Goal: Information Seeking & Learning: Learn about a topic

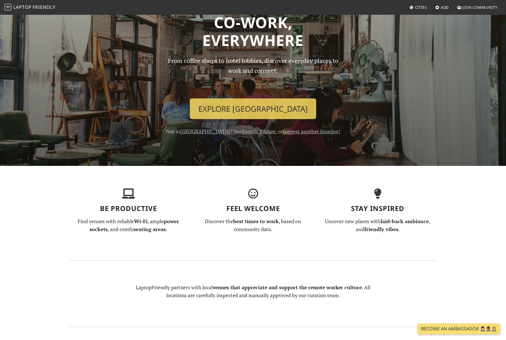
scroll to position [39, 0]
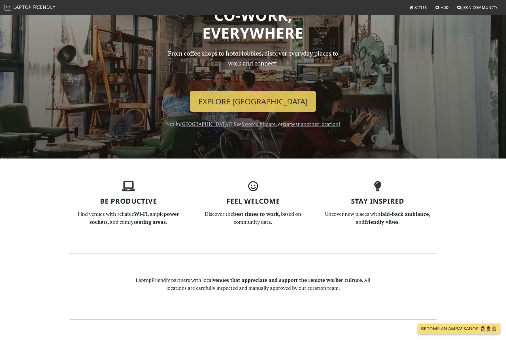
click at [419, 5] on span "Cities" at bounding box center [421, 7] width 12 height 5
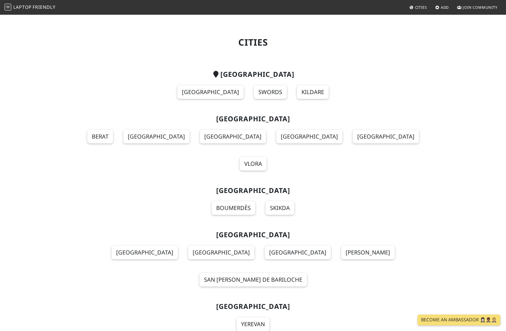
scroll to position [528, 0]
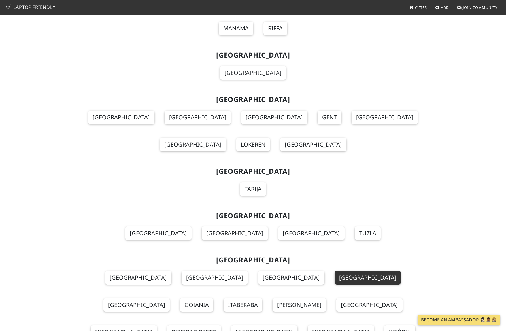
click at [335, 271] on link "[GEOGRAPHIC_DATA]" at bounding box center [368, 278] width 66 height 14
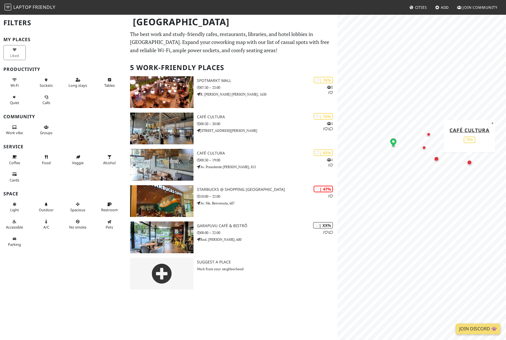
drag, startPoint x: 418, startPoint y: 181, endPoint x: 394, endPoint y: 140, distance: 47.5
click at [394, 140] on icon "Map marker" at bounding box center [393, 142] width 6 height 9
click at [493, 117] on button "×" at bounding box center [491, 116] width 5 height 6
click at [452, 125] on div "Map marker" at bounding box center [451, 122] width 5 height 5
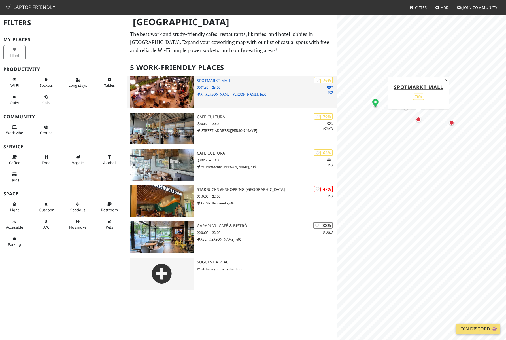
click at [227, 78] on h3 "SpotMarkt Mall" at bounding box center [267, 80] width 141 height 5
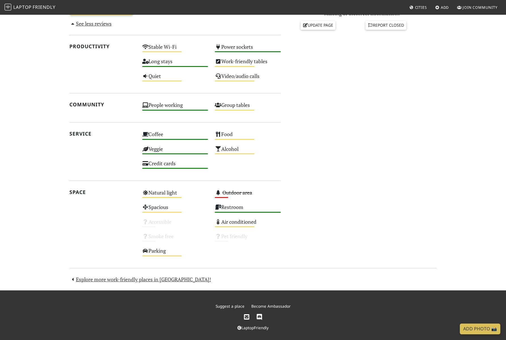
scroll to position [266, 0]
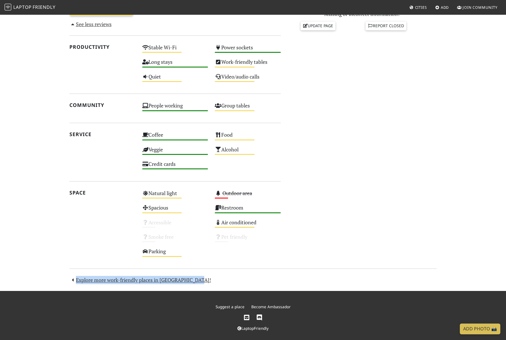
drag, startPoint x: 206, startPoint y: 278, endPoint x: 62, endPoint y: 272, distance: 144.1
click at [62, 272] on section "Today Visits: 2 Vibes: 0 📸 Been here Reviews August 16, 2022 They built a good …" at bounding box center [253, 78] width 506 height 425
copy link "Explore more work-friendly places in Florianópolis!"
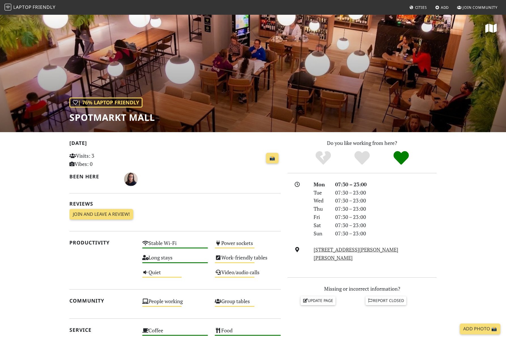
click at [158, 118] on div "| 76% Laptop Friendly SpotMarkt Mall" at bounding box center [253, 73] width 506 height 118
click at [141, 118] on h1 "SpotMarkt Mall" at bounding box center [112, 117] width 86 height 11
copy div "SpotMarkt Mall"
